Goal: Information Seeking & Learning: Learn about a topic

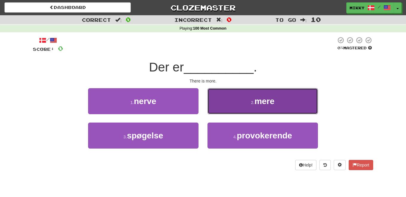
click at [271, 98] on span "mere" at bounding box center [264, 100] width 20 height 9
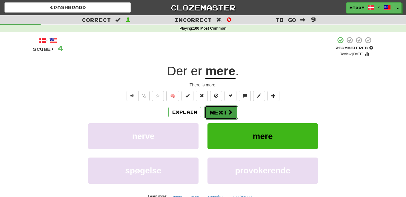
click at [224, 109] on button "Next" at bounding box center [221, 112] width 33 height 14
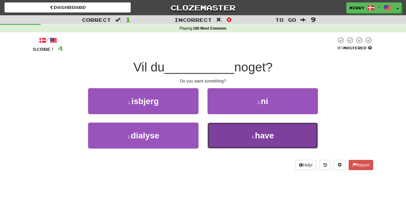
click at [263, 136] on span "have" at bounding box center [264, 135] width 19 height 9
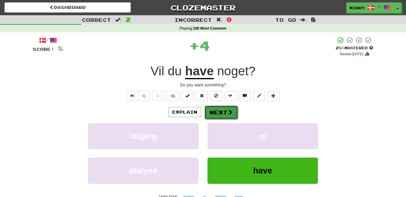
click at [222, 109] on button "Next" at bounding box center [221, 112] width 33 height 14
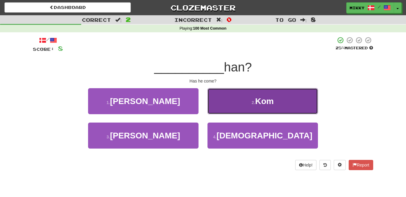
click at [262, 96] on span "Kom" at bounding box center [264, 100] width 19 height 9
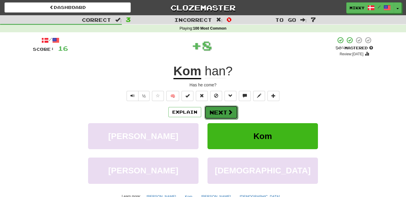
click at [226, 111] on button "Next" at bounding box center [221, 112] width 33 height 14
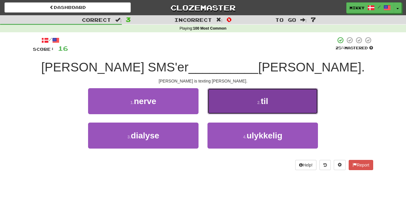
click at [274, 98] on button "2 . til" at bounding box center [263, 101] width 110 height 26
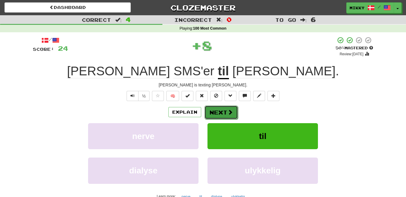
click at [226, 111] on button "Next" at bounding box center [221, 112] width 33 height 14
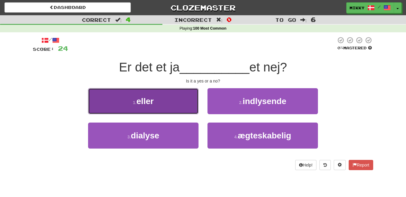
click at [182, 99] on button "1 . [PERSON_NAME]" at bounding box center [143, 101] width 110 height 26
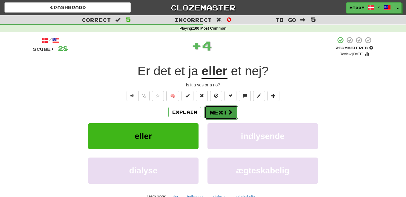
click at [221, 111] on button "Next" at bounding box center [221, 112] width 33 height 14
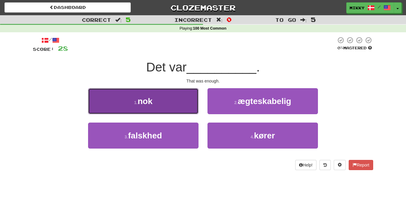
click at [183, 98] on button "1 . nok" at bounding box center [143, 101] width 110 height 26
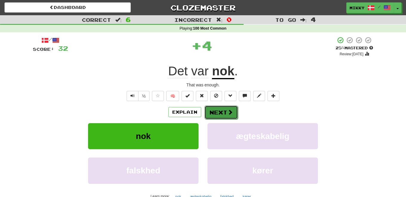
click at [235, 112] on button "Next" at bounding box center [221, 112] width 33 height 14
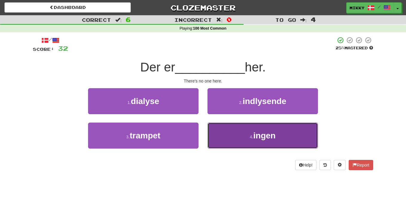
click at [268, 137] on span "ingen" at bounding box center [265, 135] width 22 height 9
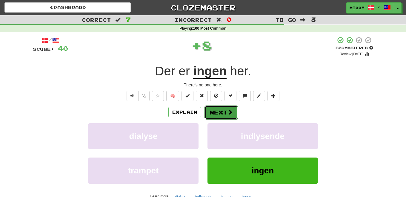
click at [222, 113] on button "Next" at bounding box center [221, 112] width 33 height 14
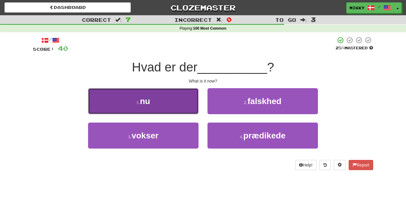
click at [178, 102] on button "1 . nu" at bounding box center [143, 101] width 110 height 26
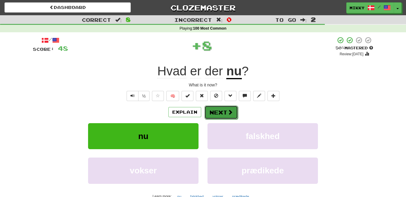
click at [215, 110] on button "Next" at bounding box center [221, 112] width 33 height 14
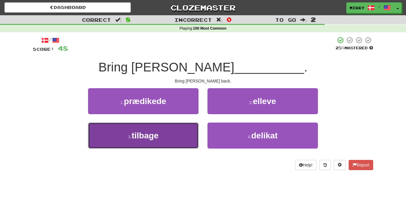
click at [158, 134] on span "tilbage" at bounding box center [145, 135] width 27 height 9
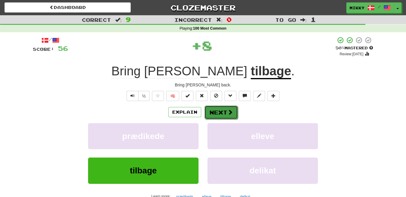
click at [226, 115] on button "Next" at bounding box center [221, 112] width 33 height 14
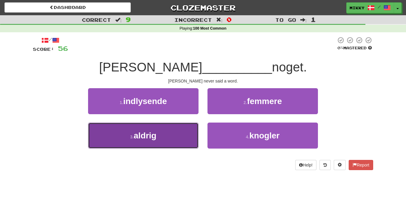
click at [165, 134] on button "3 . aldrig" at bounding box center [143, 135] width 110 height 26
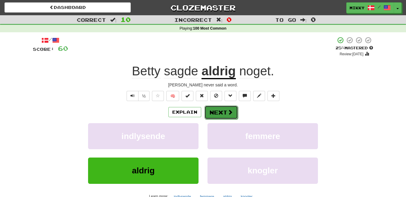
click at [218, 110] on button "Next" at bounding box center [221, 112] width 33 height 14
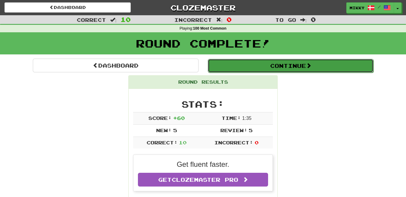
click at [302, 68] on button "Continue" at bounding box center [291, 66] width 166 height 14
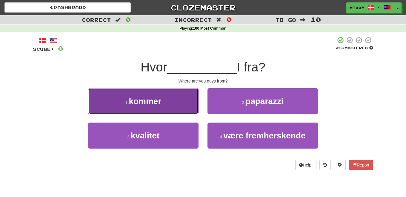
click at [151, 107] on button "1 . kommer" at bounding box center [143, 101] width 110 height 26
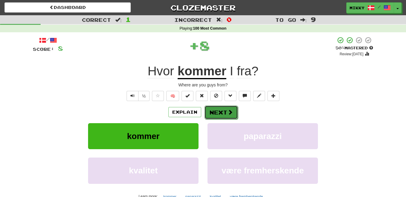
click at [231, 110] on span at bounding box center [230, 111] width 5 height 5
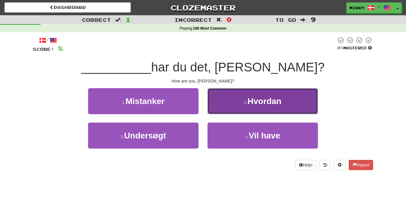
click at [220, 106] on button "2 . [GEOGRAPHIC_DATA]" at bounding box center [263, 101] width 110 height 26
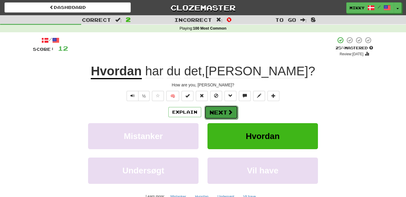
click at [221, 113] on button "Next" at bounding box center [221, 112] width 33 height 14
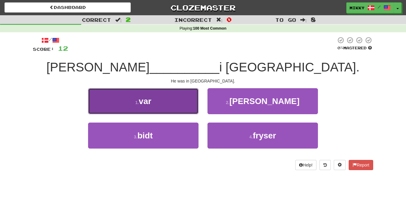
click at [182, 104] on button "1 . var" at bounding box center [143, 101] width 110 height 26
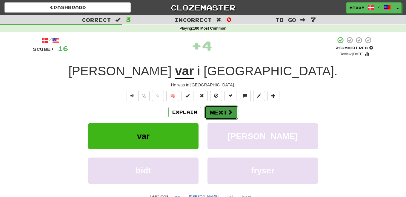
click at [221, 112] on button "Next" at bounding box center [221, 112] width 33 height 14
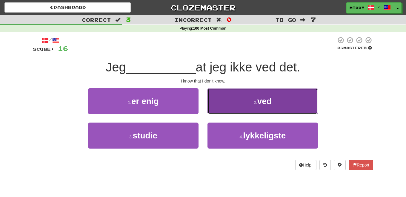
click at [237, 102] on button "2 . ved" at bounding box center [263, 101] width 110 height 26
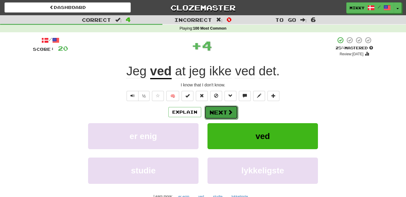
click at [222, 113] on button "Next" at bounding box center [221, 112] width 33 height 14
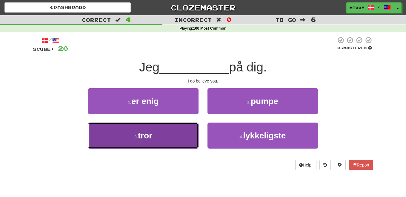
click at [178, 130] on button "3 . tror" at bounding box center [143, 135] width 110 height 26
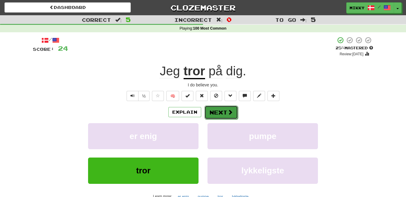
click at [221, 113] on button "Next" at bounding box center [221, 112] width 33 height 14
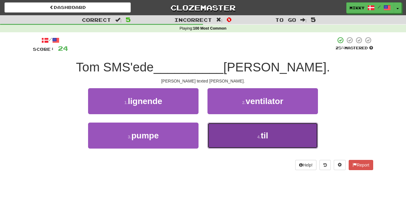
click at [252, 139] on button "4 . til" at bounding box center [263, 135] width 110 height 26
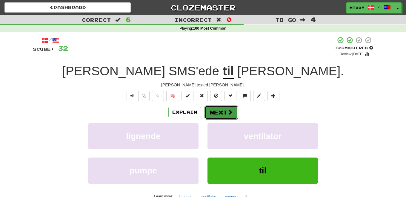
click at [227, 115] on button "Next" at bounding box center [221, 112] width 33 height 14
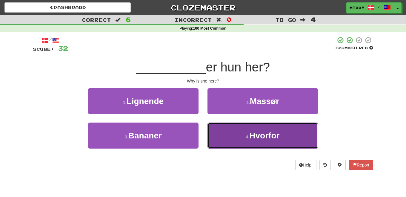
click at [261, 137] on span "Hvorfor" at bounding box center [264, 135] width 30 height 9
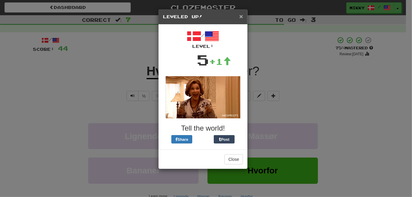
click at [242, 18] on span "×" at bounding box center [242, 16] width 4 height 7
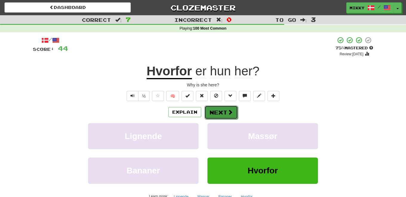
click at [231, 110] on span at bounding box center [230, 111] width 5 height 5
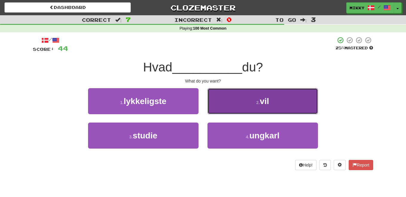
click at [234, 101] on button "2 . vil" at bounding box center [263, 101] width 110 height 26
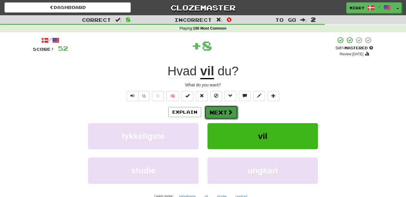
click at [228, 113] on span at bounding box center [230, 111] width 5 height 5
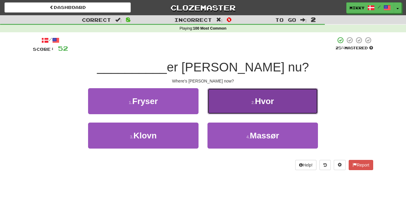
click at [225, 102] on button "2 . Hvor" at bounding box center [263, 101] width 110 height 26
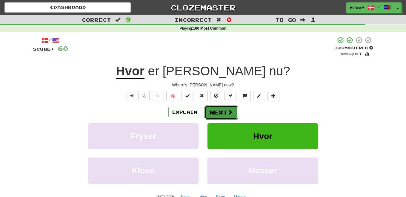
click at [225, 114] on button "Next" at bounding box center [221, 112] width 33 height 14
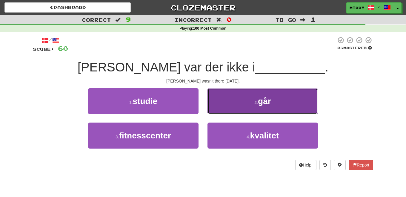
click at [241, 105] on button "2 . går" at bounding box center [263, 101] width 110 height 26
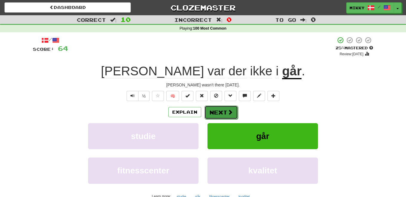
click at [222, 110] on button "Next" at bounding box center [221, 112] width 33 height 14
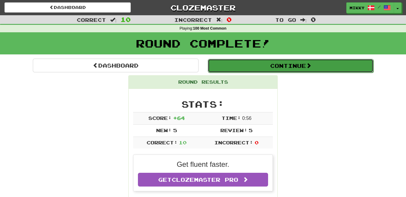
click at [275, 68] on button "Continue" at bounding box center [291, 66] width 166 height 14
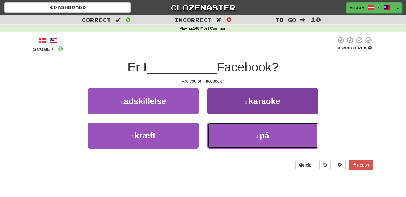
click at [253, 137] on button "4 . på" at bounding box center [263, 135] width 110 height 26
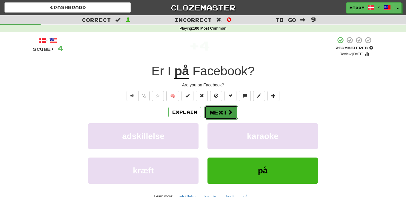
click at [225, 113] on button "Next" at bounding box center [221, 112] width 33 height 14
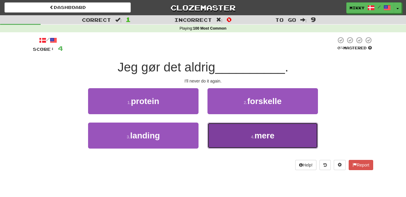
click at [229, 133] on button "4 . mere" at bounding box center [263, 135] width 110 height 26
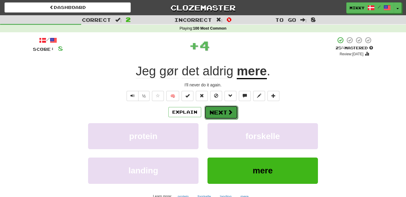
click at [220, 113] on button "Next" at bounding box center [221, 112] width 33 height 14
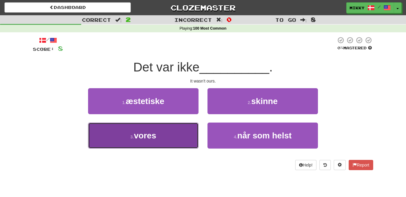
click at [163, 137] on button "3 . vores" at bounding box center [143, 135] width 110 height 26
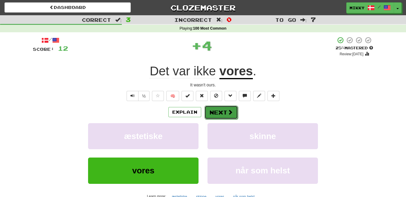
click at [218, 110] on button "Next" at bounding box center [221, 112] width 33 height 14
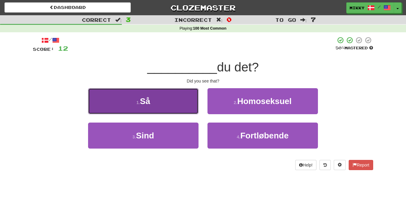
click at [171, 109] on button "1 . Så" at bounding box center [143, 101] width 110 height 26
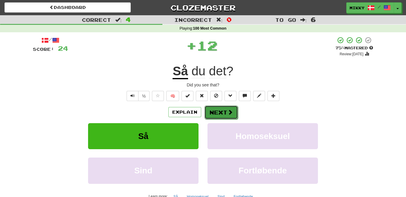
click at [210, 111] on button "Next" at bounding box center [221, 112] width 33 height 14
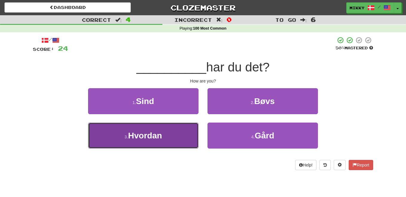
click at [168, 138] on button "3 . [GEOGRAPHIC_DATA]" at bounding box center [143, 135] width 110 height 26
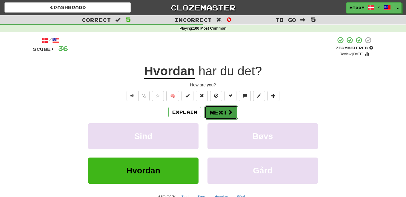
click at [221, 114] on button "Next" at bounding box center [221, 112] width 33 height 14
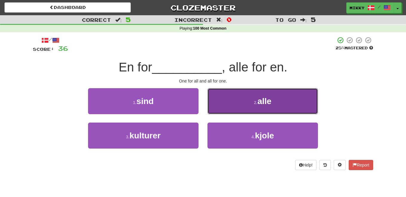
click at [272, 96] on button "2 . alle" at bounding box center [263, 101] width 110 height 26
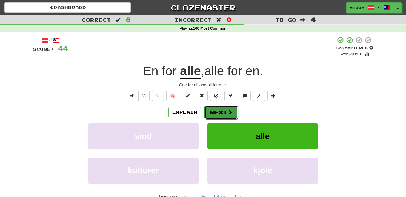
click at [229, 113] on span at bounding box center [230, 111] width 5 height 5
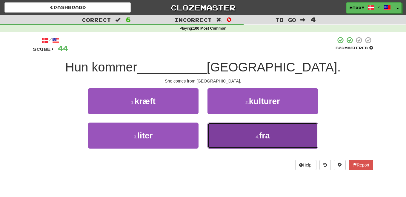
click at [246, 138] on button "4 . fra" at bounding box center [263, 135] width 110 height 26
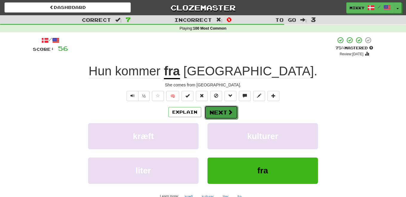
click at [222, 113] on button "Next" at bounding box center [221, 112] width 33 height 14
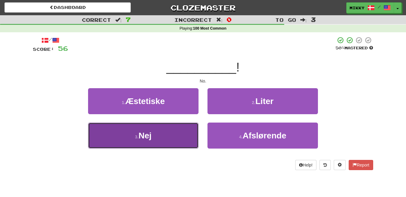
click at [179, 132] on button "3 . Nej" at bounding box center [143, 135] width 110 height 26
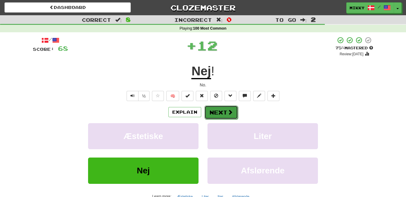
click at [208, 112] on button "Next" at bounding box center [221, 112] width 33 height 14
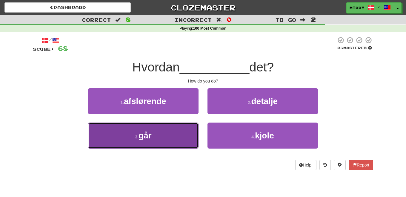
click at [166, 138] on button "3 . går" at bounding box center [143, 135] width 110 height 26
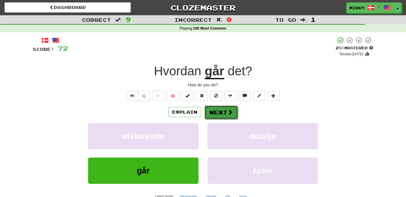
click at [214, 111] on button "Next" at bounding box center [221, 112] width 33 height 14
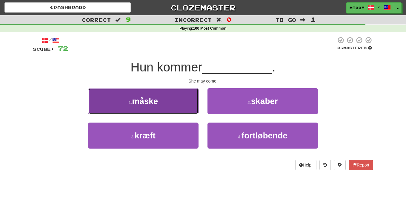
click at [181, 106] on button "1 . [PERSON_NAME]" at bounding box center [143, 101] width 110 height 26
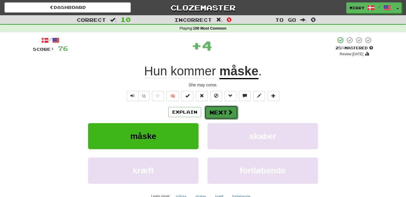
click at [224, 110] on button "Next" at bounding box center [221, 112] width 33 height 14
